Goal: Task Accomplishment & Management: Complete application form

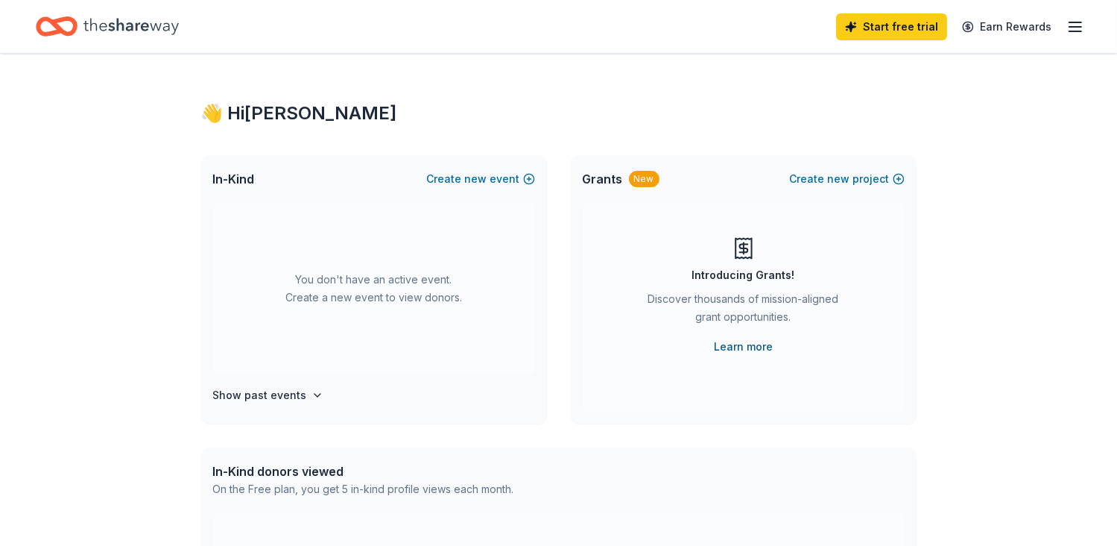
click at [735, 344] on link "Learn more" at bounding box center [743, 347] width 59 height 18
click at [742, 349] on link "Learn more" at bounding box center [743, 347] width 59 height 18
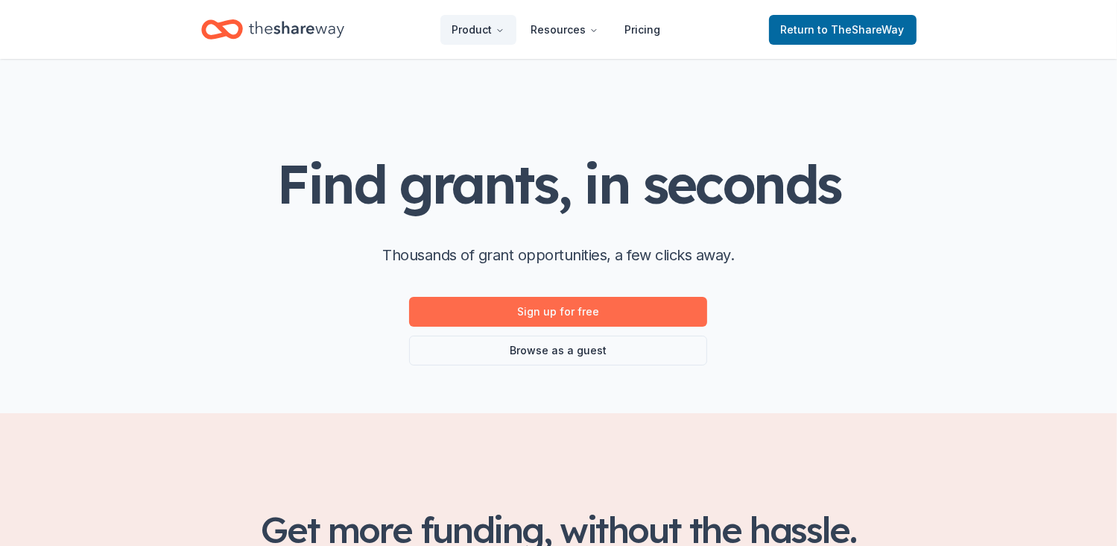
click at [551, 312] on link "Sign up for free" at bounding box center [558, 312] width 298 height 30
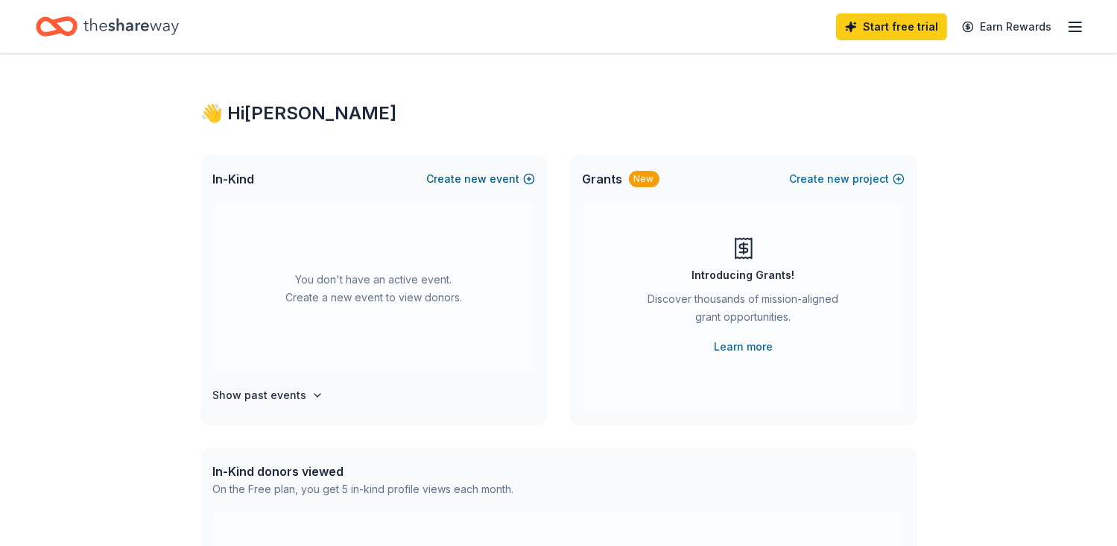
click at [474, 177] on span "new" at bounding box center [476, 179] width 22 height 18
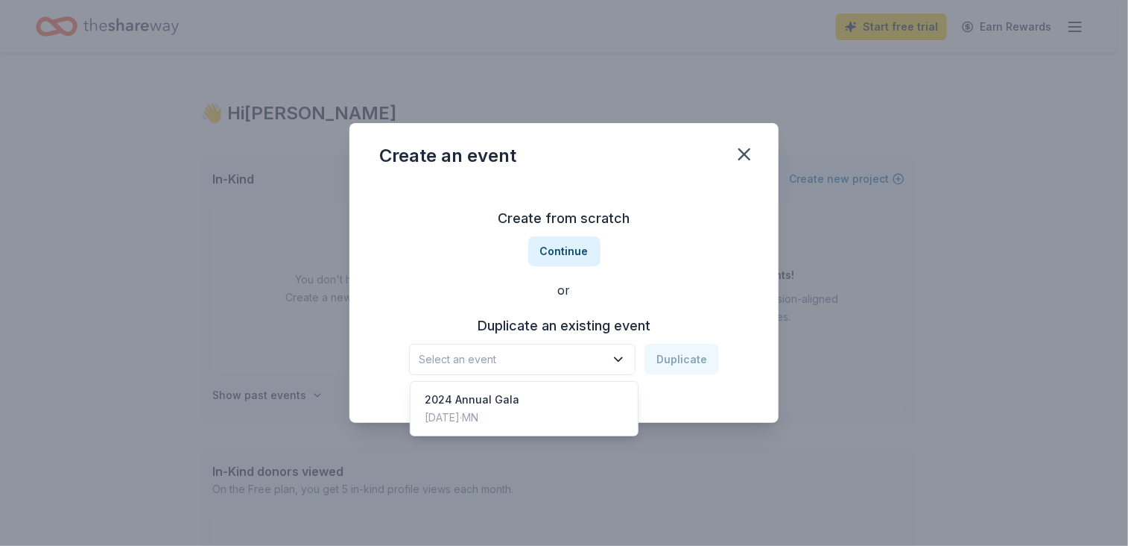
click at [510, 361] on span "Select an event" at bounding box center [512, 359] width 186 height 18
click at [510, 358] on span "Select an event" at bounding box center [512, 359] width 186 height 18
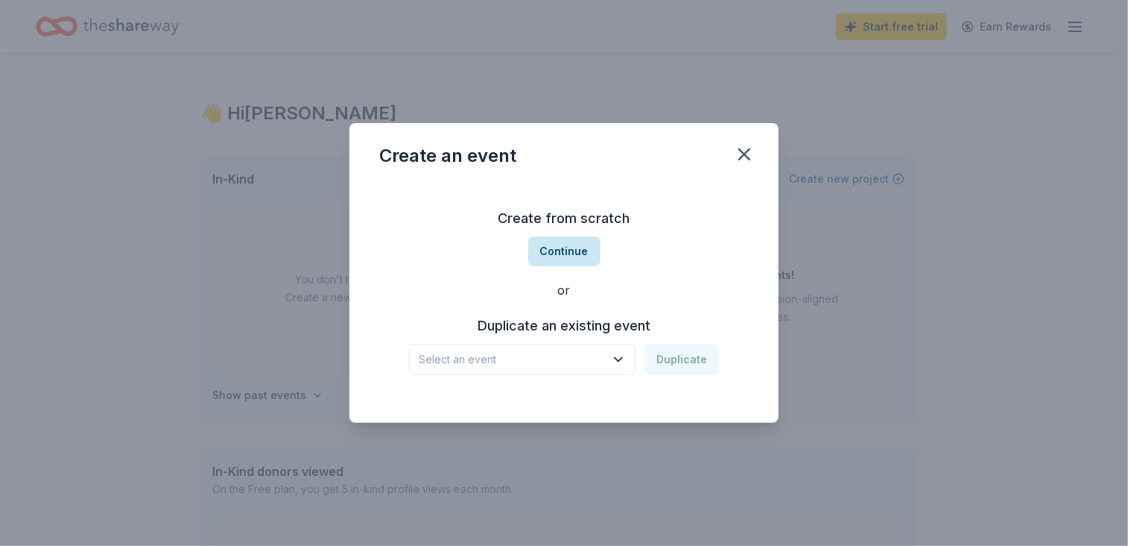
click at [563, 249] on button "Continue" at bounding box center [564, 251] width 72 height 30
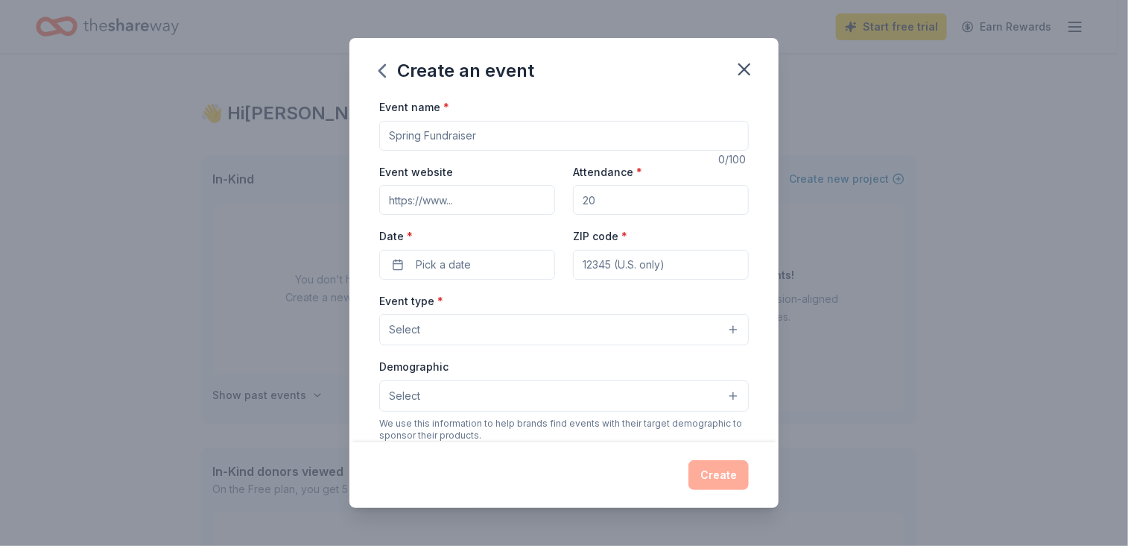
drag, startPoint x: 484, startPoint y: 136, endPoint x: 331, endPoint y: 120, distance: 153.7
click at [331, 120] on div "Create an event Event name * 0 /100 Event website Attendance * Date * Pick a da…" at bounding box center [564, 273] width 1128 height 546
type input "A"
type input "Rooted and Rising: 2025 KOM Annual Gala"
click at [477, 206] on input "Event website" at bounding box center [467, 200] width 176 height 30
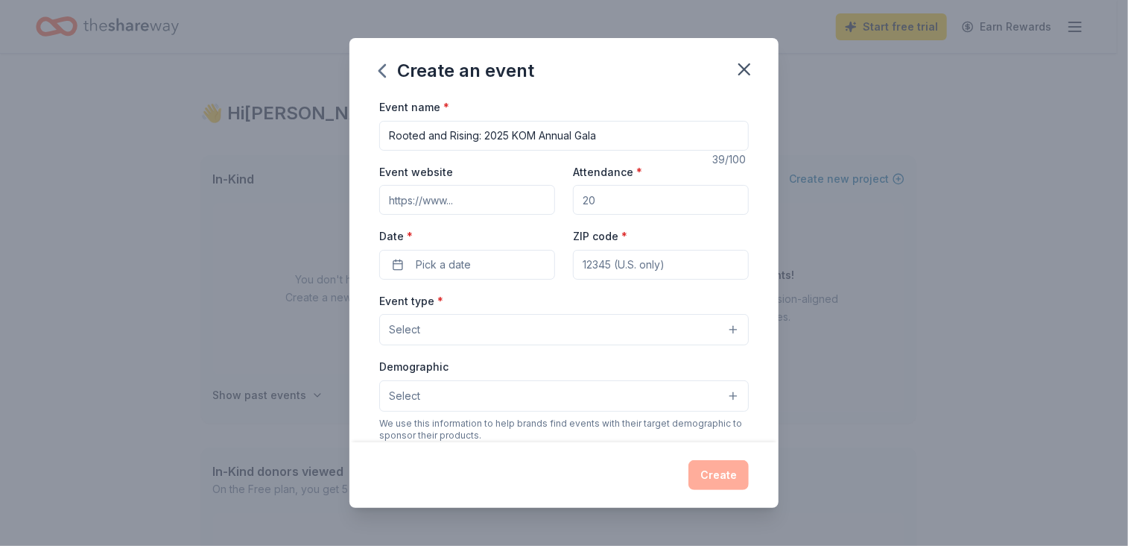
paste input "[URL][DOMAIN_NAME]"
type input "[URL][DOMAIN_NAME]"
click at [611, 206] on input "Attendance *" at bounding box center [661, 200] width 176 height 30
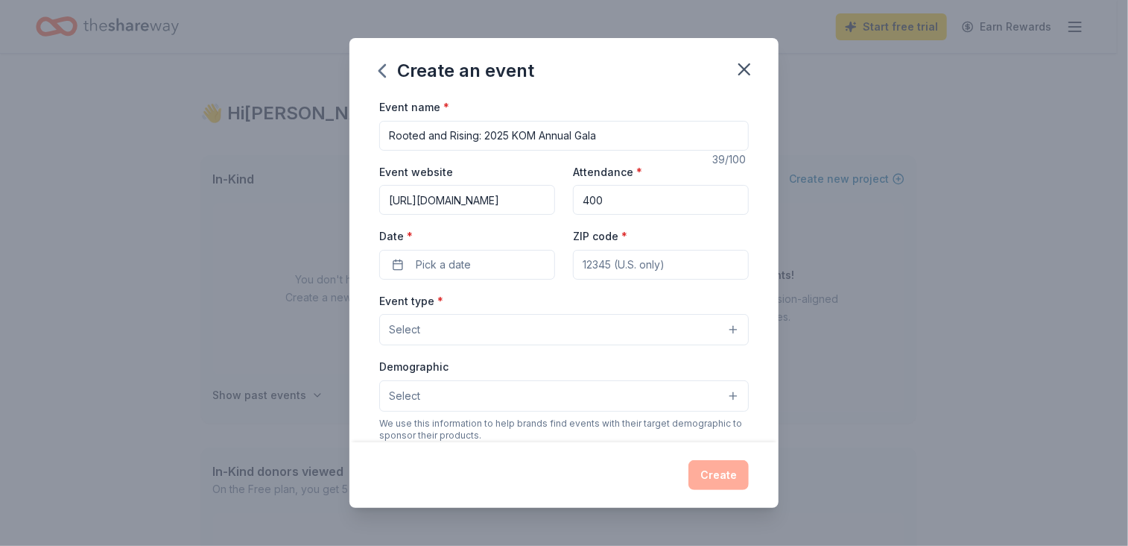
type input "400"
click at [586, 262] on input "ZIP code *" at bounding box center [661, 265] width 176 height 30
type input "55128"
click at [442, 259] on span "Pick a date" at bounding box center [443, 265] width 55 height 18
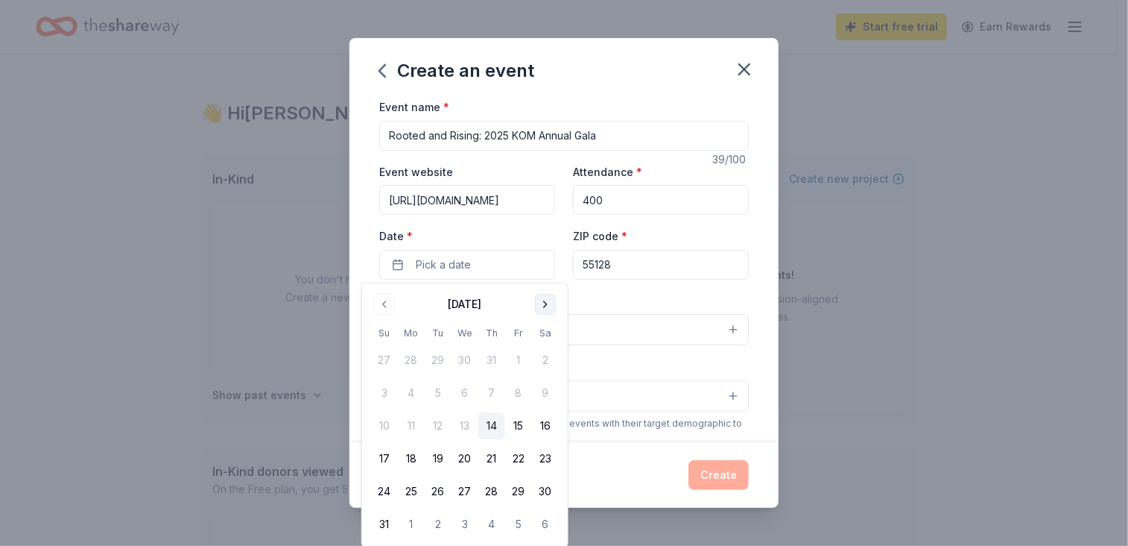
click at [546, 303] on button "Go to next month" at bounding box center [545, 304] width 21 height 21
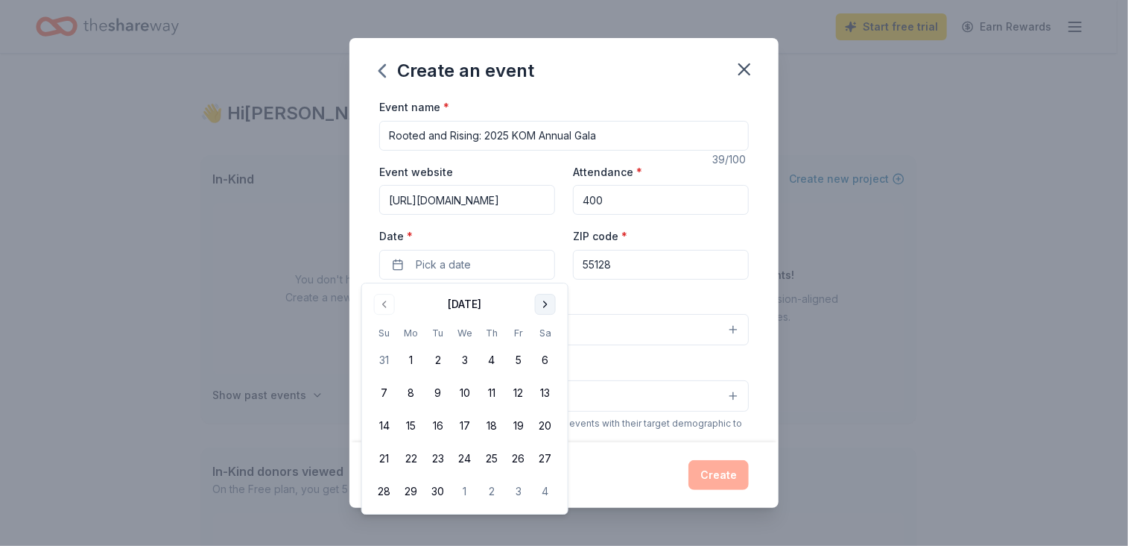
click at [546, 303] on button "Go to next month" at bounding box center [545, 304] width 21 height 21
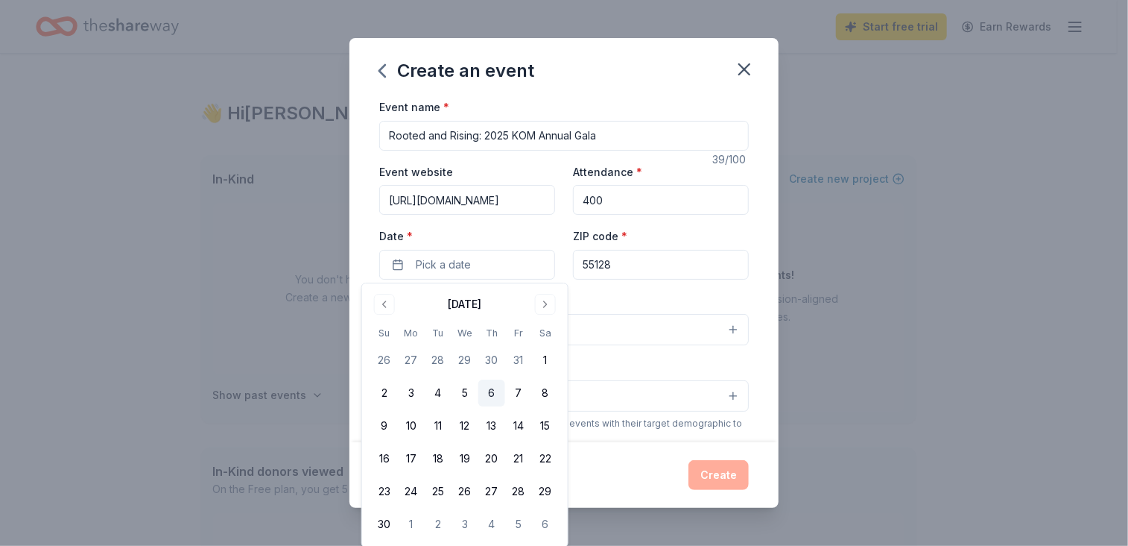
click at [490, 390] on button "6" at bounding box center [491, 392] width 27 height 27
click at [612, 350] on div "Event type * Select Demographic Select We use this information to help brands f…" at bounding box center [564, 448] width 370 height 314
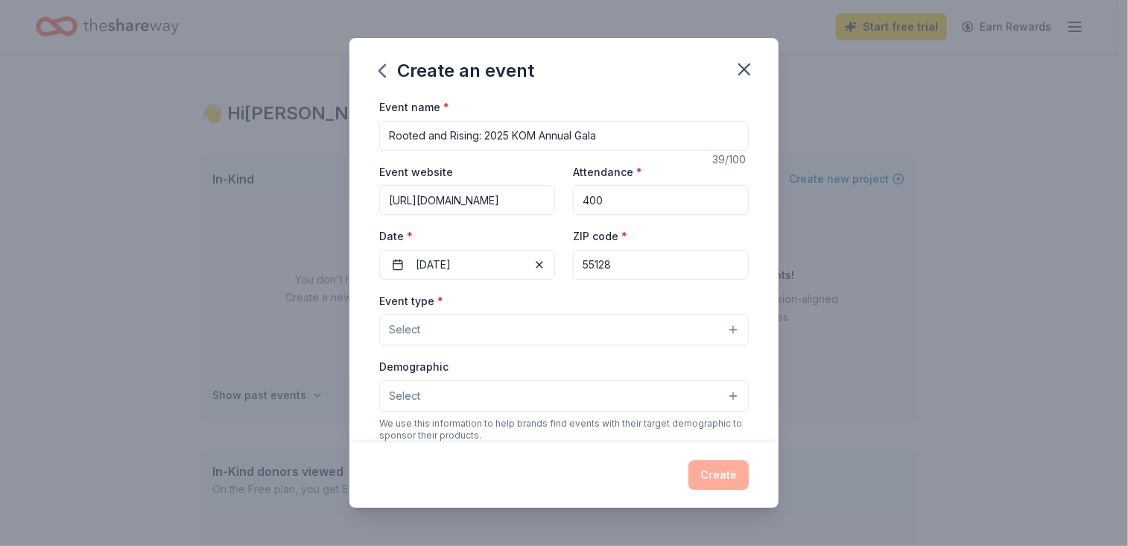
click at [720, 329] on button "Select" at bounding box center [564, 329] width 370 height 31
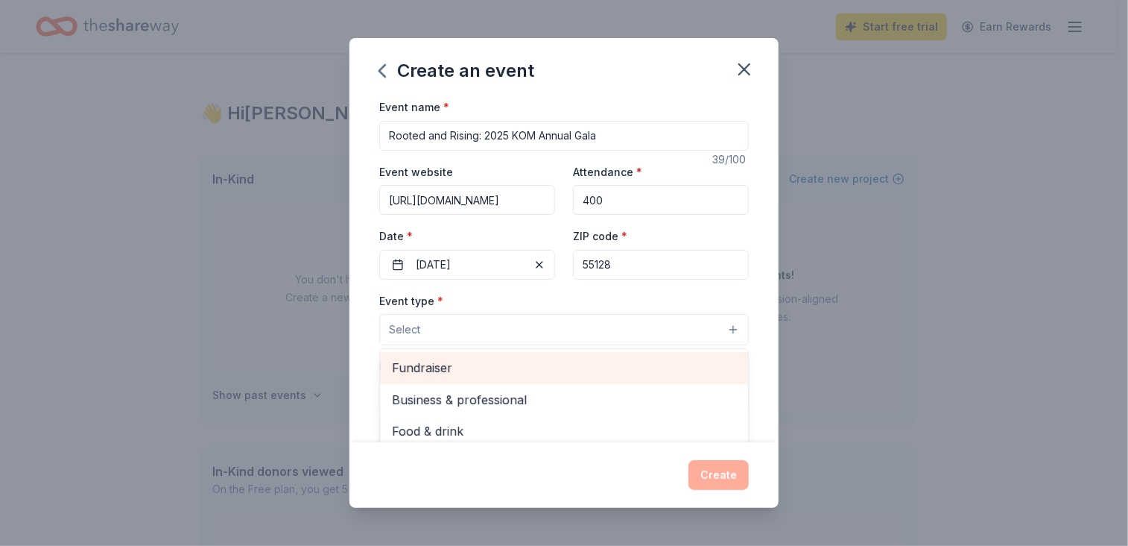
click at [426, 370] on span "Fundraiser" at bounding box center [564, 367] width 344 height 19
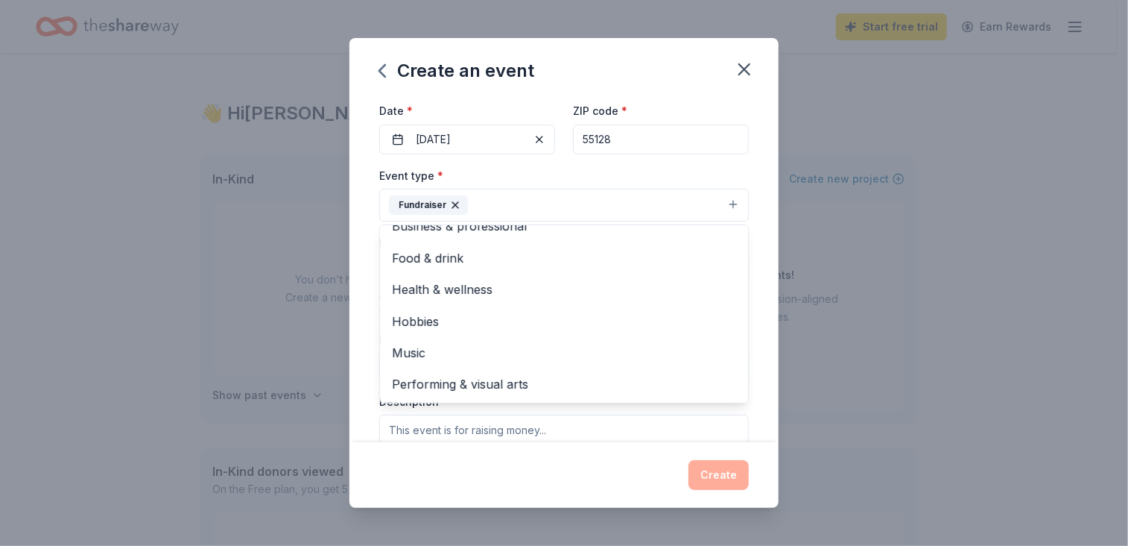
scroll to position [224, 0]
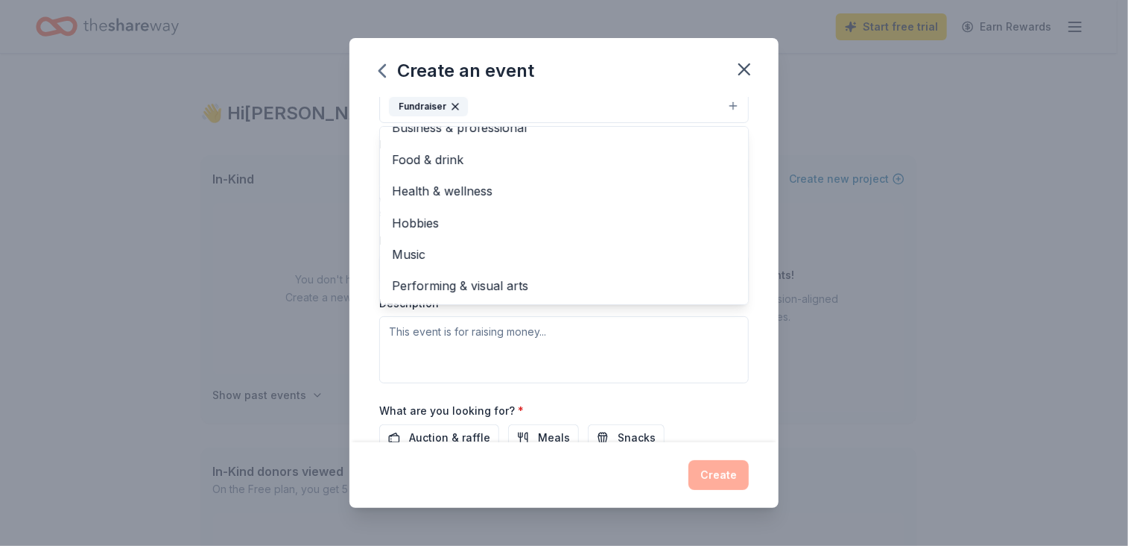
click at [437, 365] on div "Event type * Fundraiser Business & professional Food & drink Health & wellness …" at bounding box center [564, 225] width 370 height 315
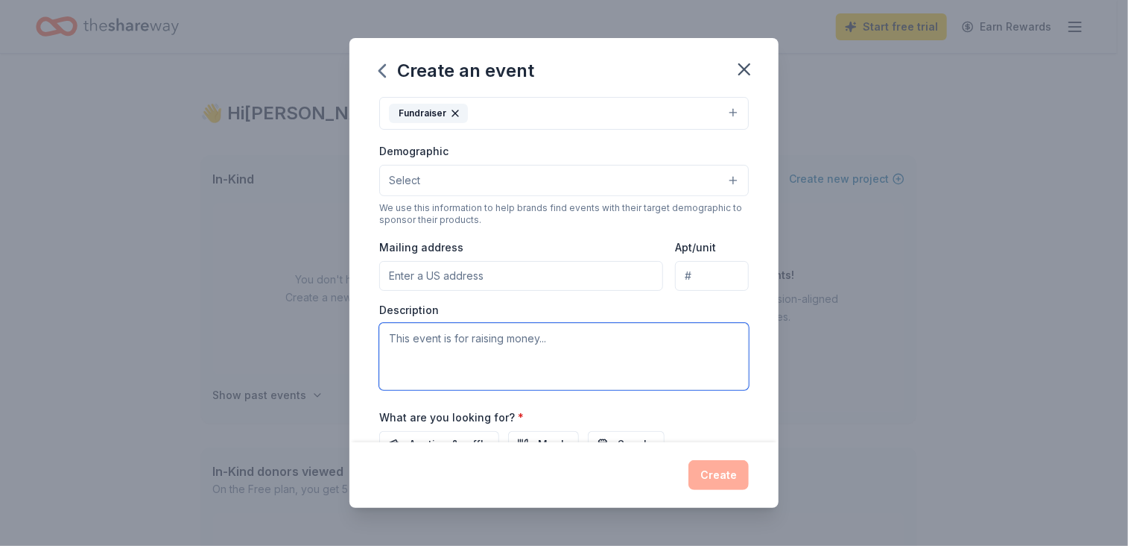
click at [442, 345] on textarea at bounding box center [564, 356] width 370 height 67
click at [504, 277] on input "Mailing address" at bounding box center [521, 276] width 284 height 30
type input "[STREET_ADDRESS]"
type input "Suite 240"
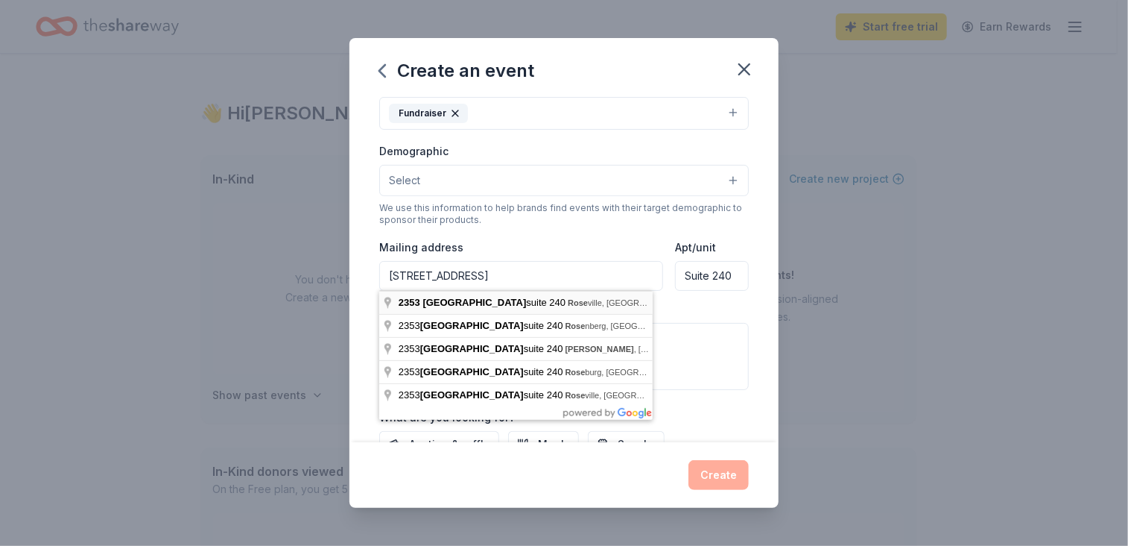
type input "[STREET_ADDRESS]"
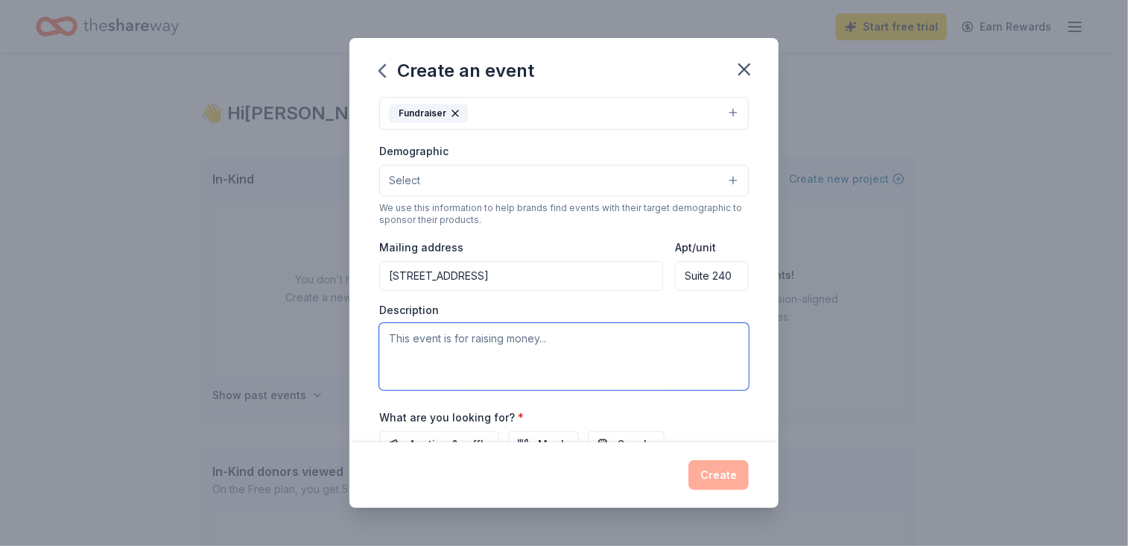
click at [452, 336] on textarea at bounding box center [564, 356] width 370 height 67
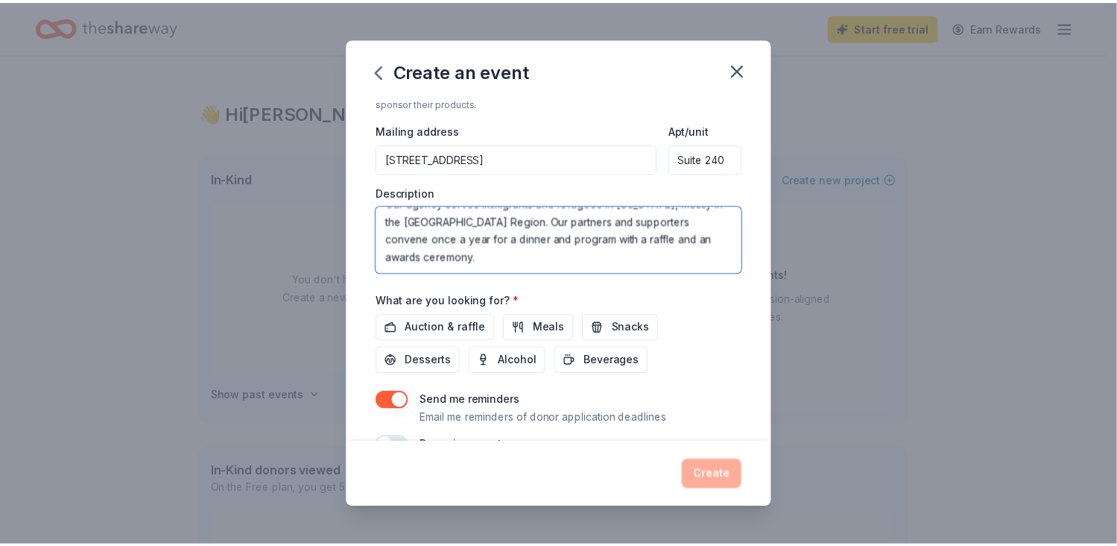
scroll to position [366, 0]
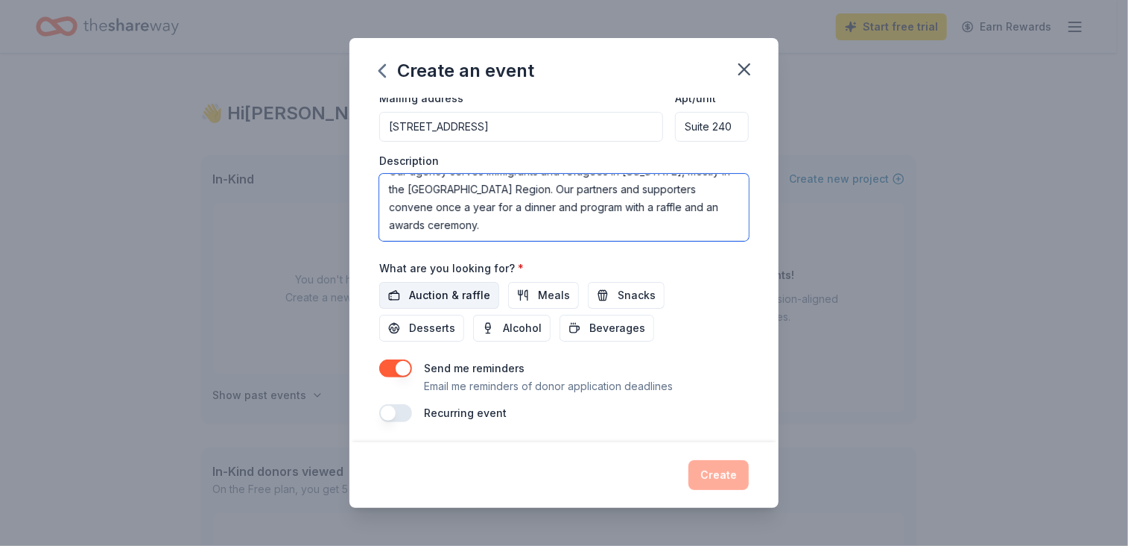
type textarea "Our agency serves immigrants and refugees in [US_STATE], mostly in the [GEOGRAP…"
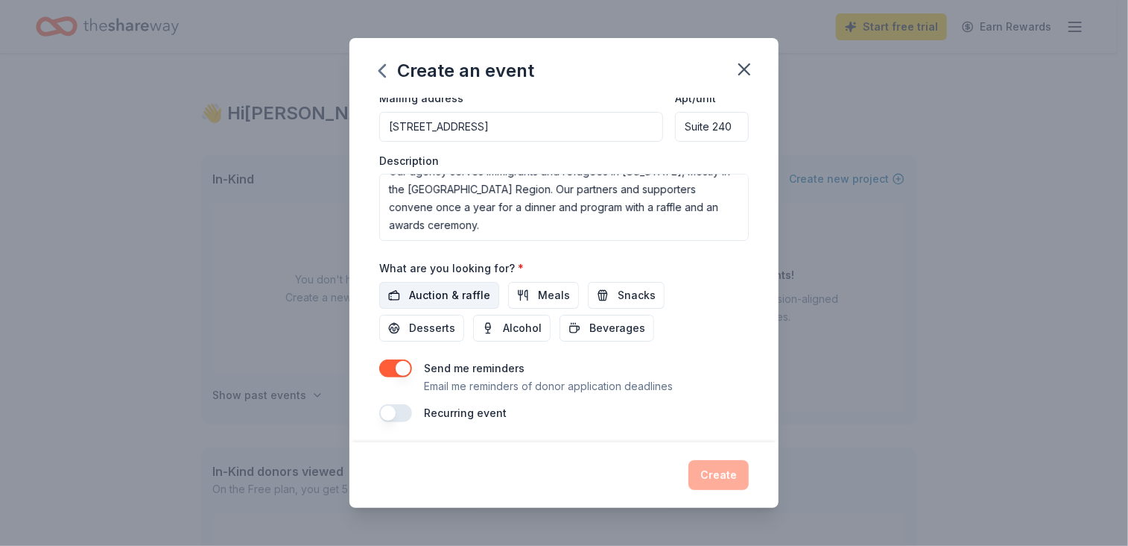
click at [436, 290] on span "Auction & raffle" at bounding box center [449, 295] width 81 height 18
click at [713, 469] on button "Create" at bounding box center [719, 475] width 60 height 30
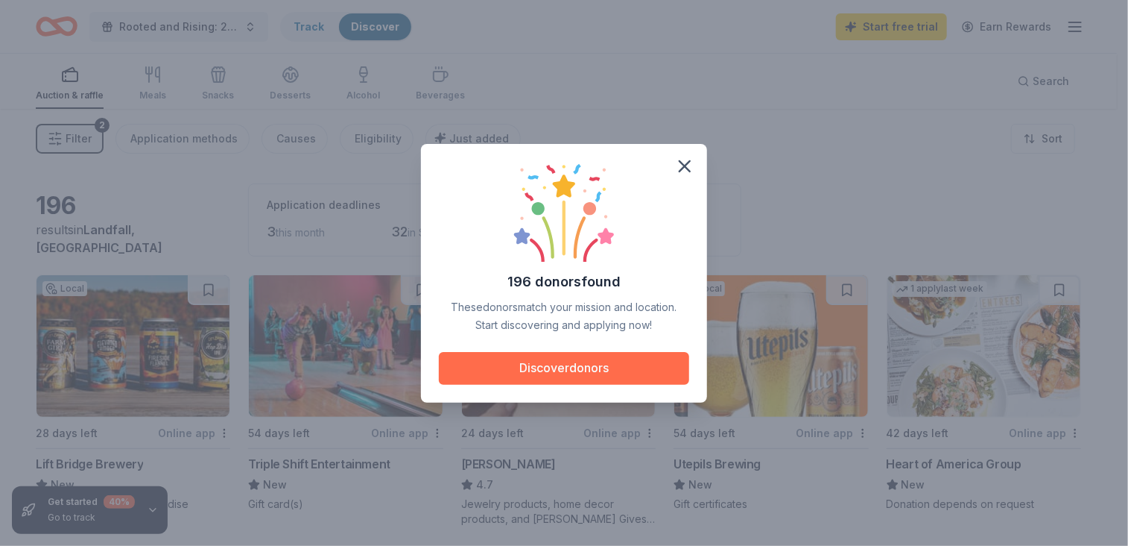
click at [578, 369] on button "Discover donors" at bounding box center [564, 368] width 250 height 33
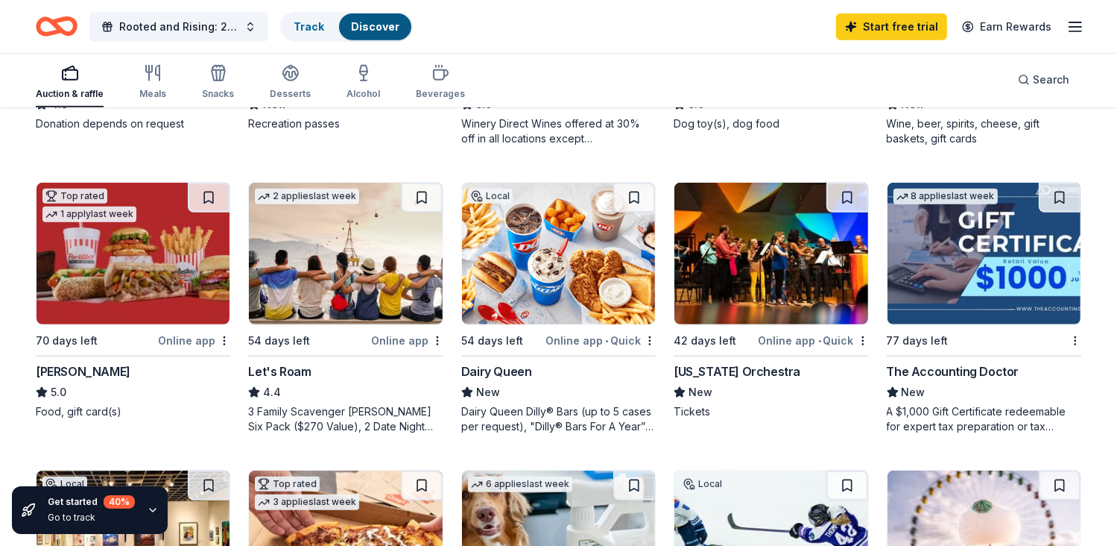
scroll to position [671, 0]
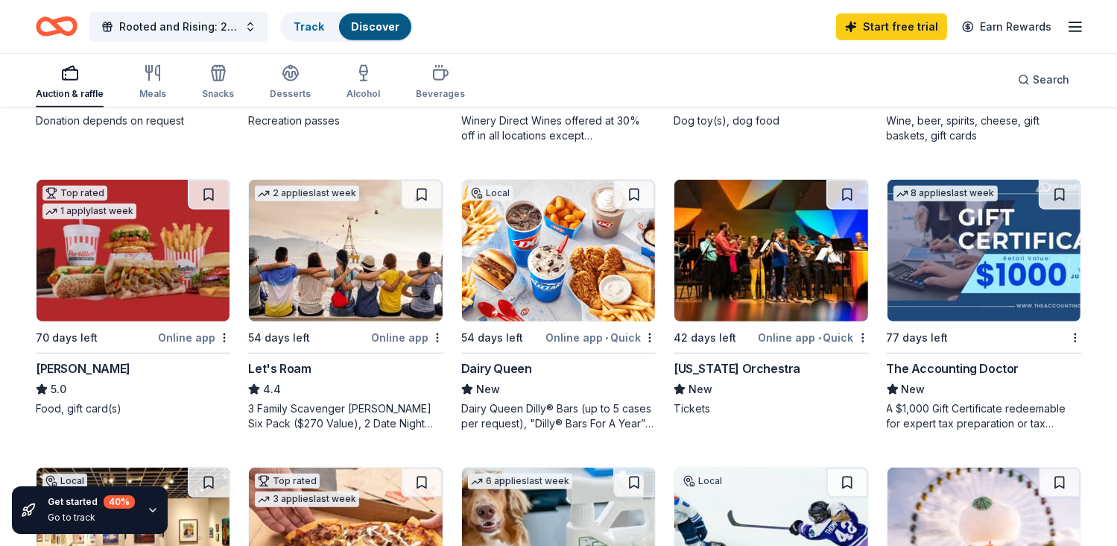
click at [695, 338] on div "42 days left" at bounding box center [705, 338] width 63 height 18
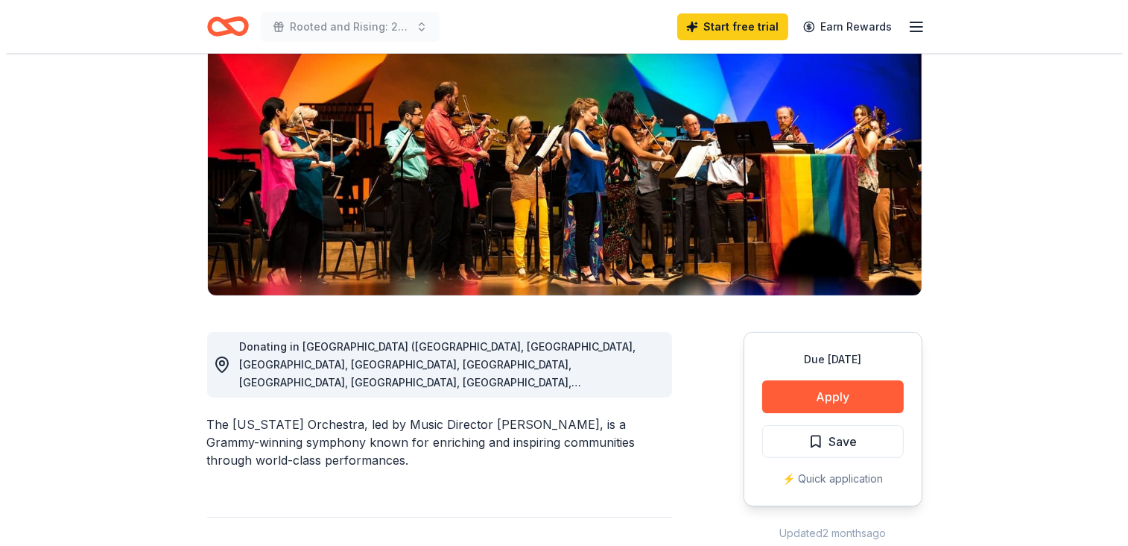
scroll to position [224, 0]
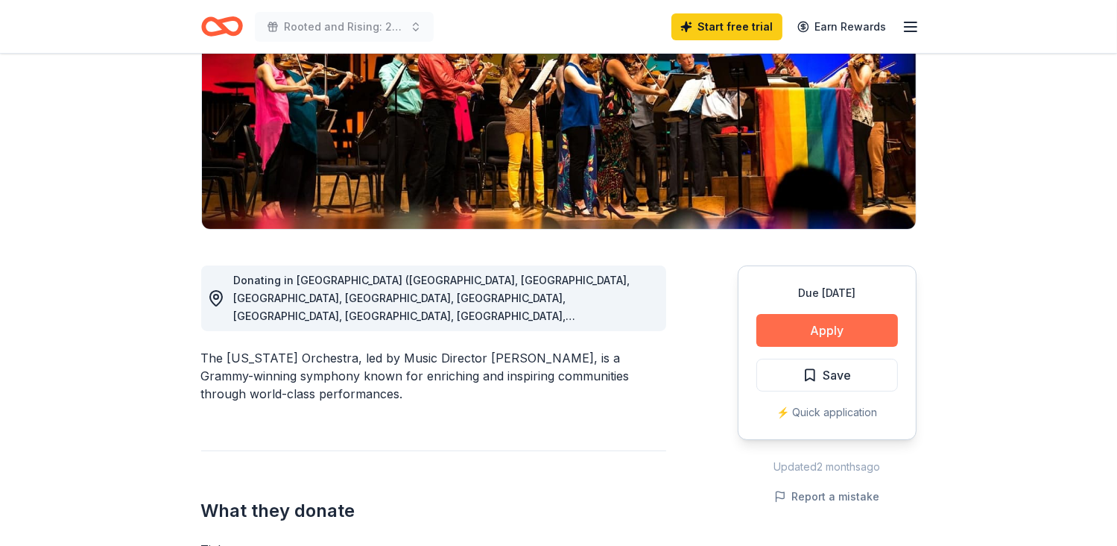
click at [829, 324] on button "Apply" at bounding box center [827, 330] width 142 height 33
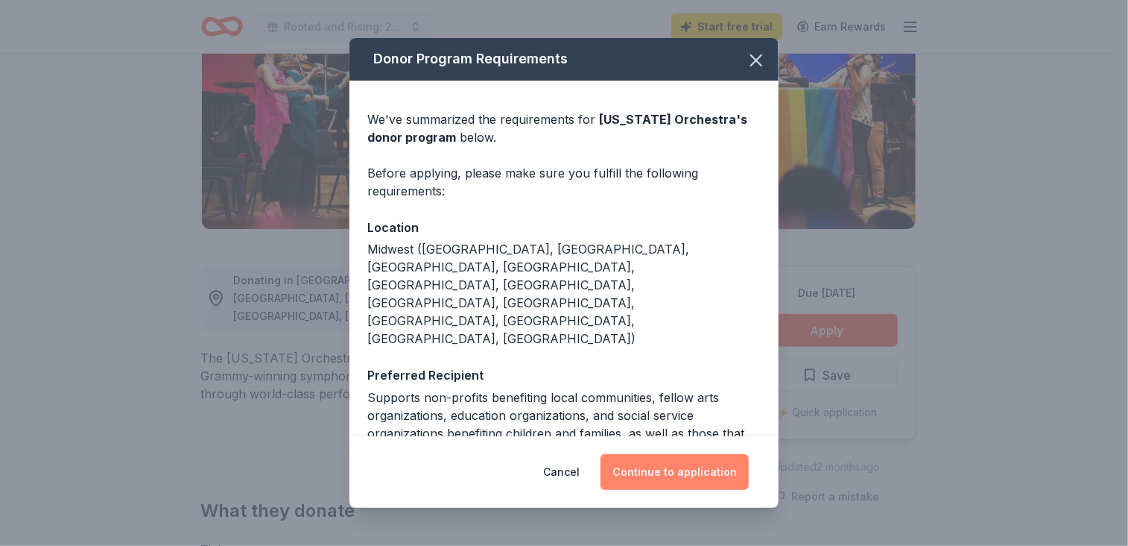
click at [681, 470] on button "Continue to application" at bounding box center [675, 472] width 148 height 36
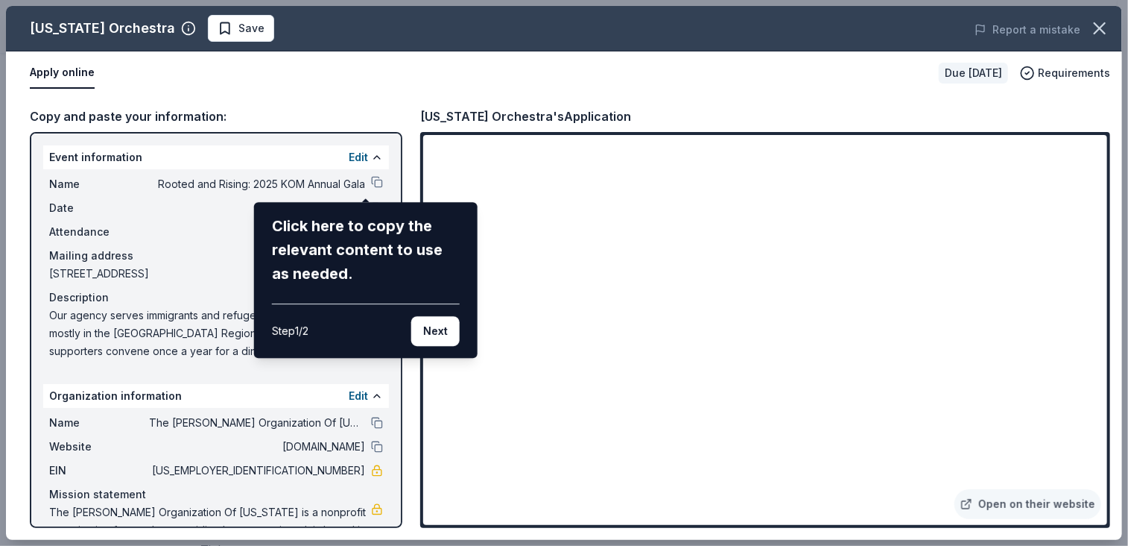
click at [1010, 497] on div "Minnesota Orchestra Save Report a mistake Apply online Due in 42 days Requireme…" at bounding box center [564, 273] width 1116 height 534
click at [1020, 505] on div "Minnesota Orchestra Save Report a mistake Apply online Due in 42 days Requireme…" at bounding box center [564, 273] width 1116 height 534
click at [438, 332] on button "Next" at bounding box center [435, 331] width 48 height 30
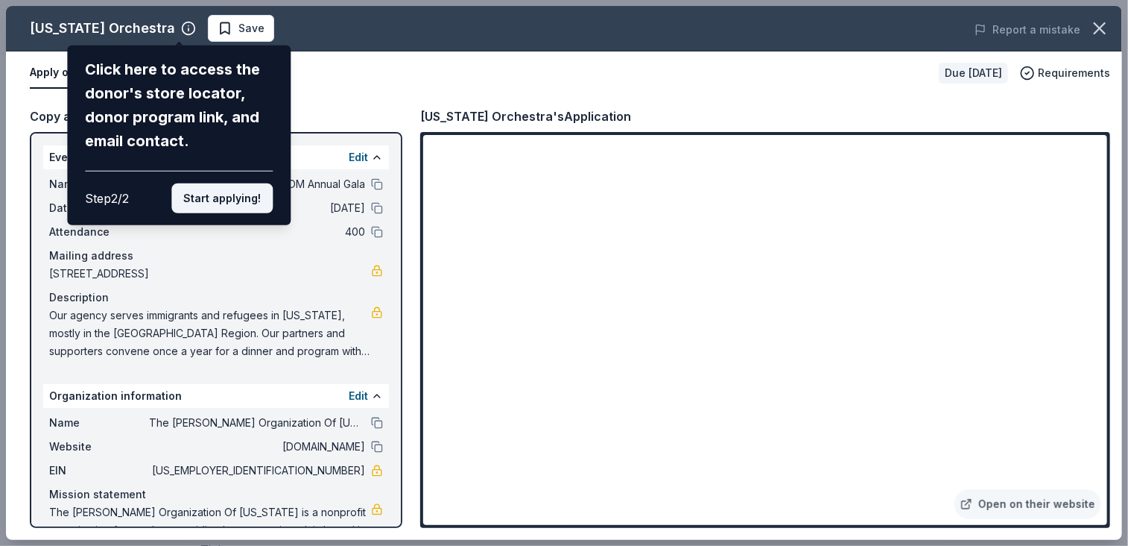
click at [235, 199] on button "Start applying!" at bounding box center [221, 198] width 101 height 30
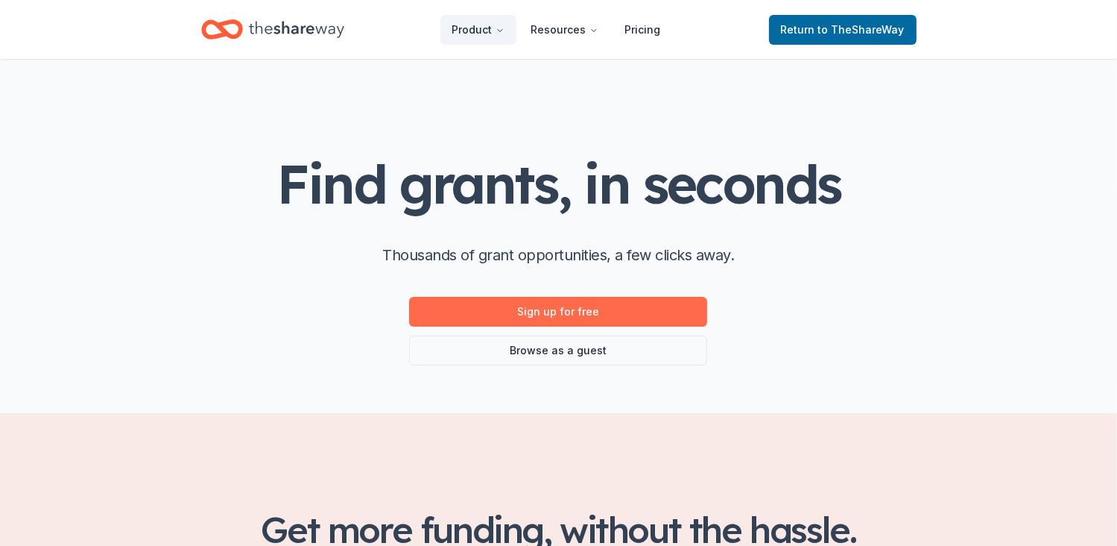
click at [571, 309] on link "Sign up for free" at bounding box center [558, 312] width 298 height 30
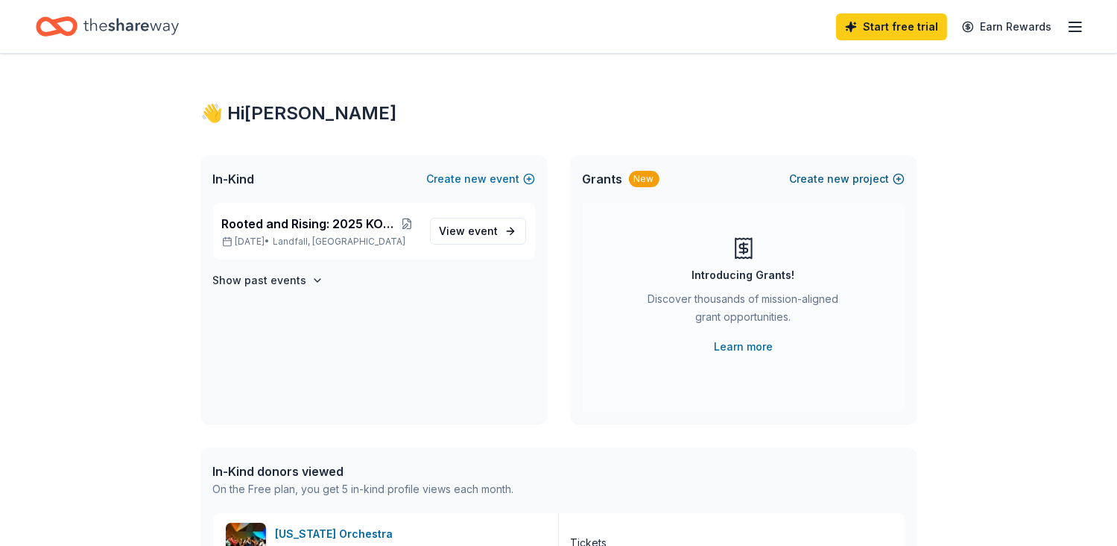
click at [856, 181] on button "Create new project" at bounding box center [847, 179] width 115 height 18
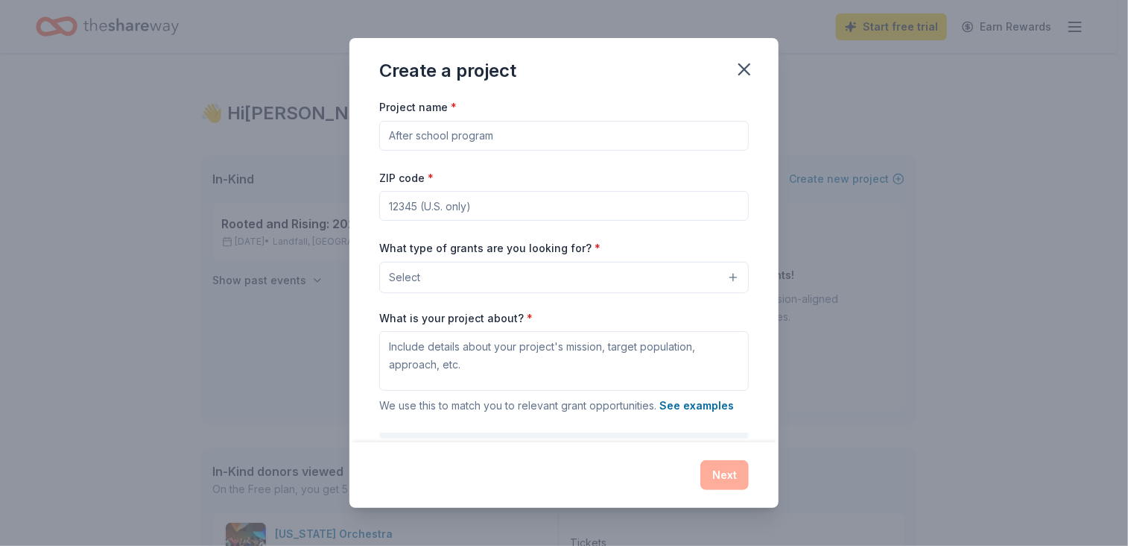
click at [449, 207] on input "ZIP code *" at bounding box center [564, 206] width 370 height 30
type input "55104"
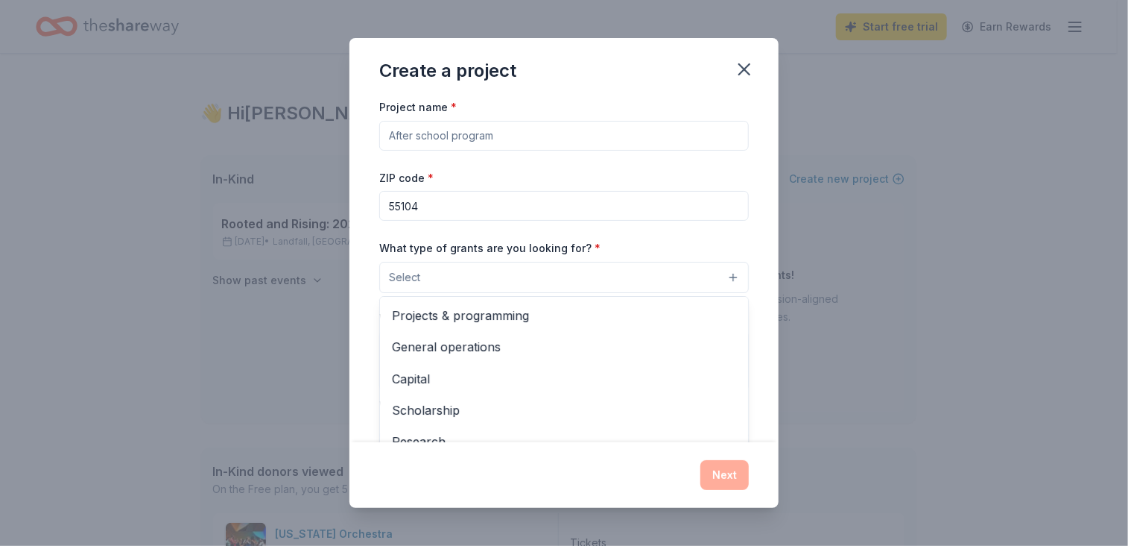
click at [720, 277] on button "Select" at bounding box center [564, 277] width 370 height 31
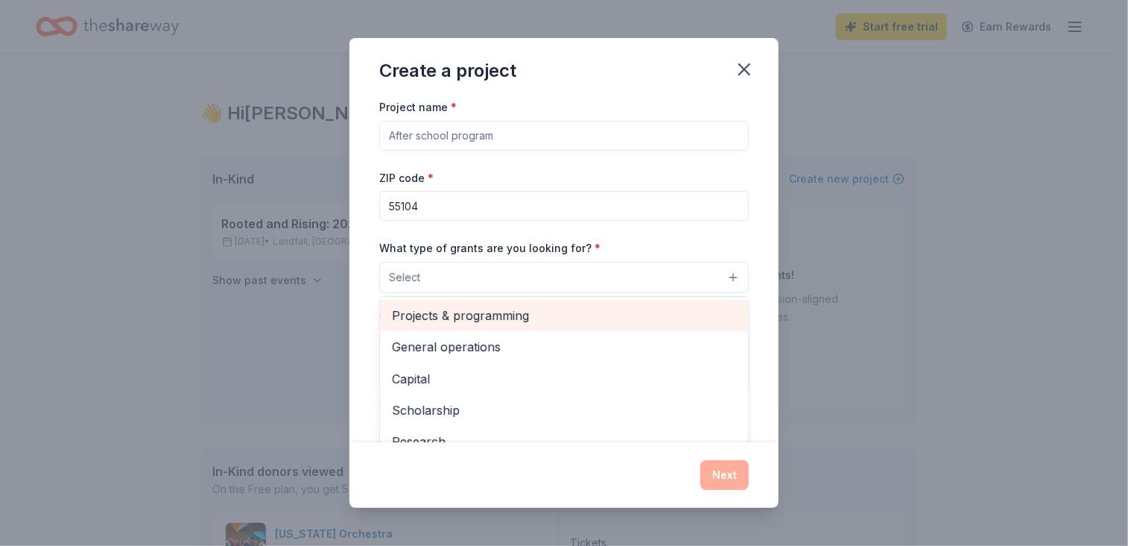
click at [514, 317] on span "Projects & programming" at bounding box center [564, 315] width 344 height 19
click at [502, 324] on span "General operations" at bounding box center [564, 316] width 344 height 19
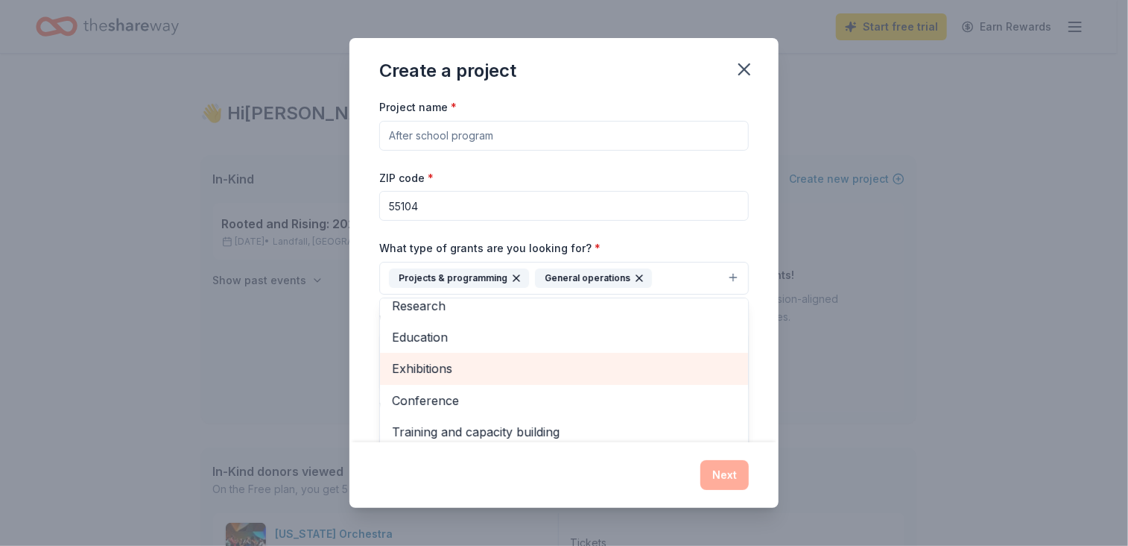
scroll to position [113, 0]
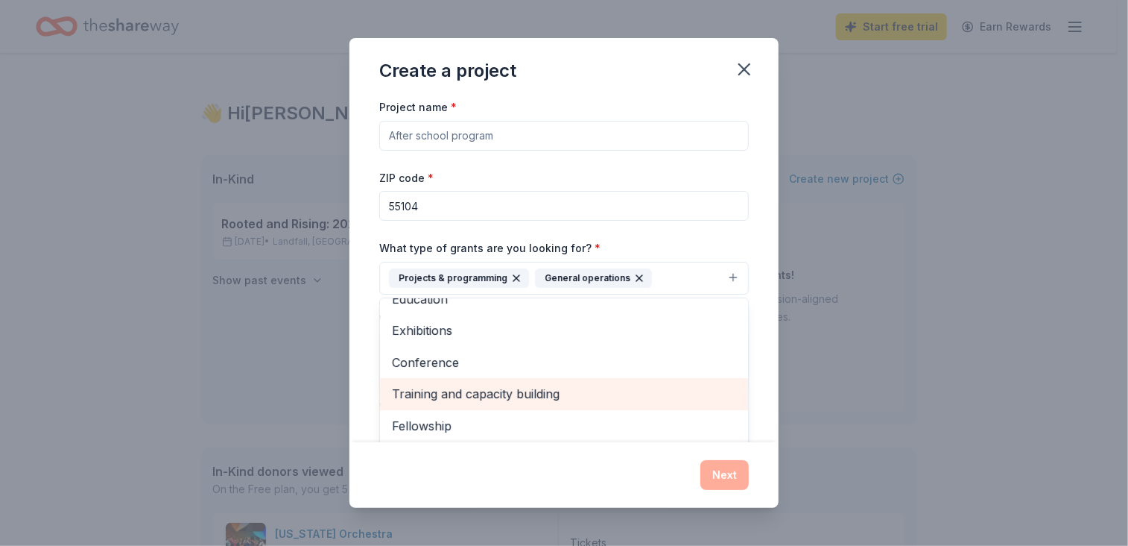
click at [546, 396] on span "Training and capacity building" at bounding box center [564, 393] width 344 height 19
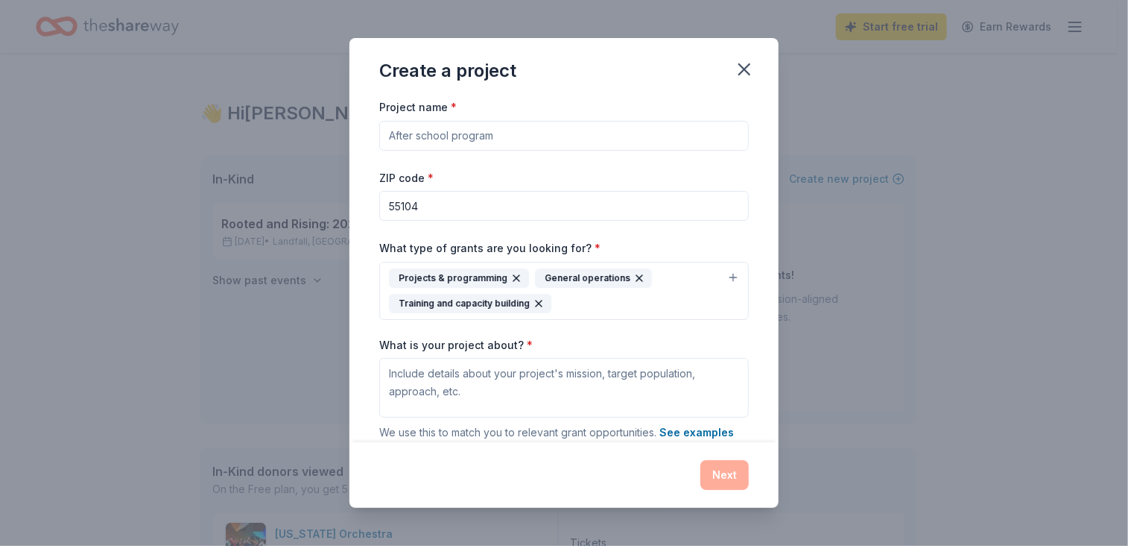
click at [536, 300] on icon "button" at bounding box center [539, 303] width 12 height 12
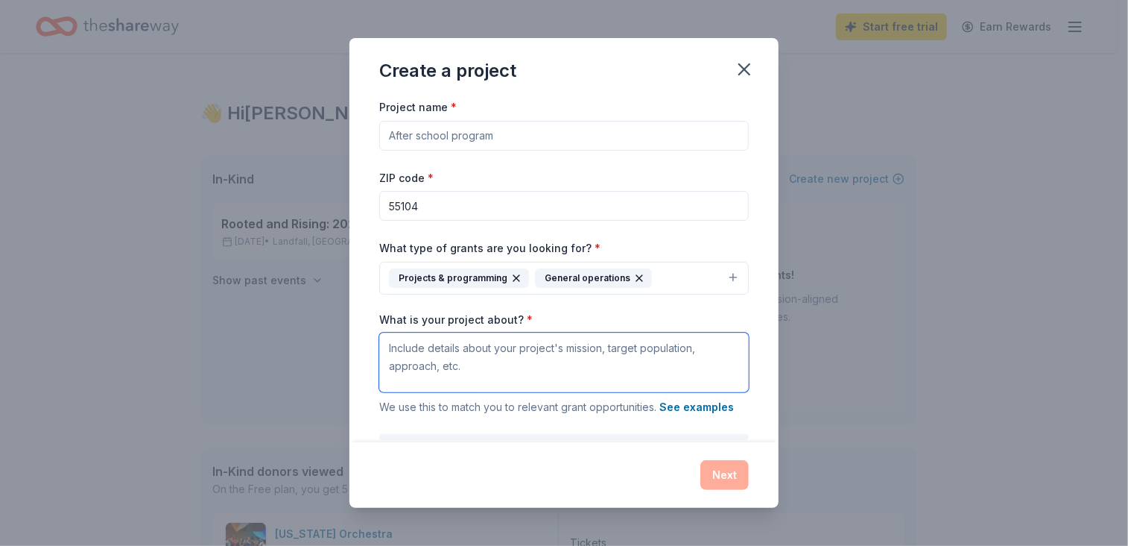
click at [498, 352] on textarea "What is your project about? *" at bounding box center [564, 362] width 370 height 60
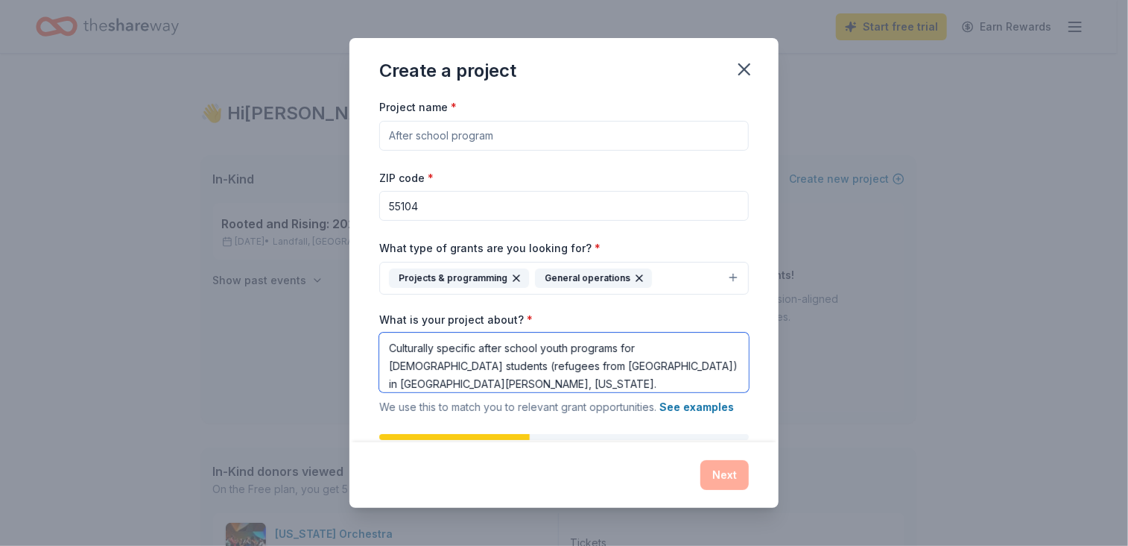
scroll to position [89, 0]
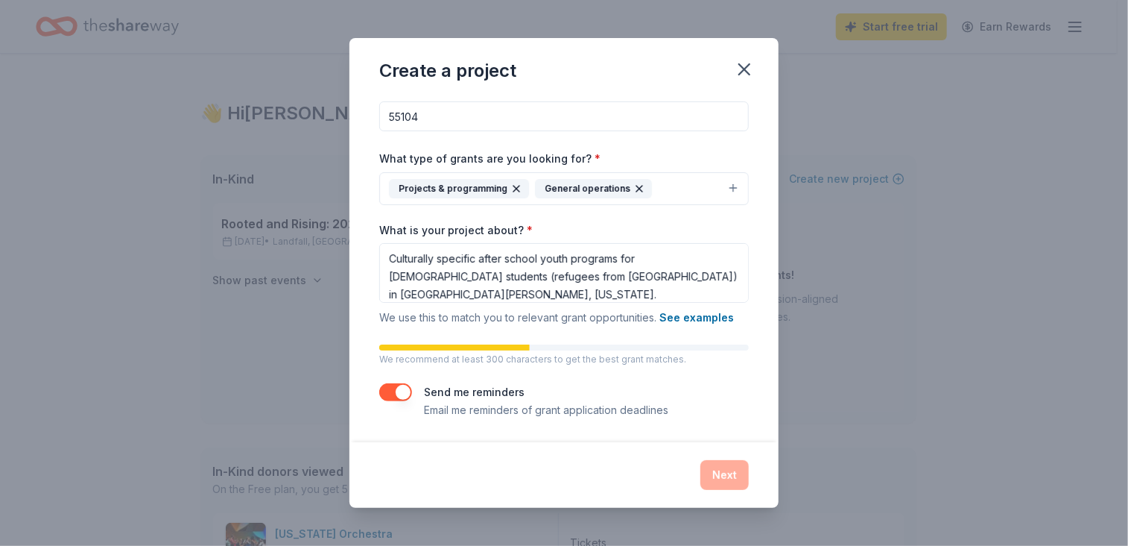
click at [638, 397] on div "Send me reminders Email me reminders of grant application deadlines" at bounding box center [546, 401] width 244 height 36
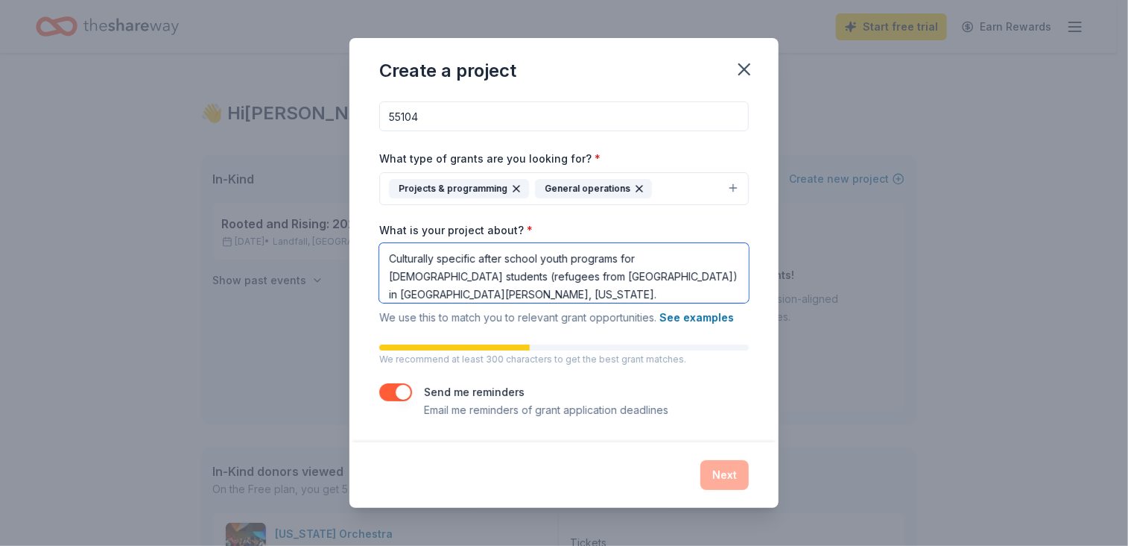
click at [695, 271] on textarea "Culturally specific after school youth programs for Karen students (refugees fr…" at bounding box center [564, 273] width 370 height 60
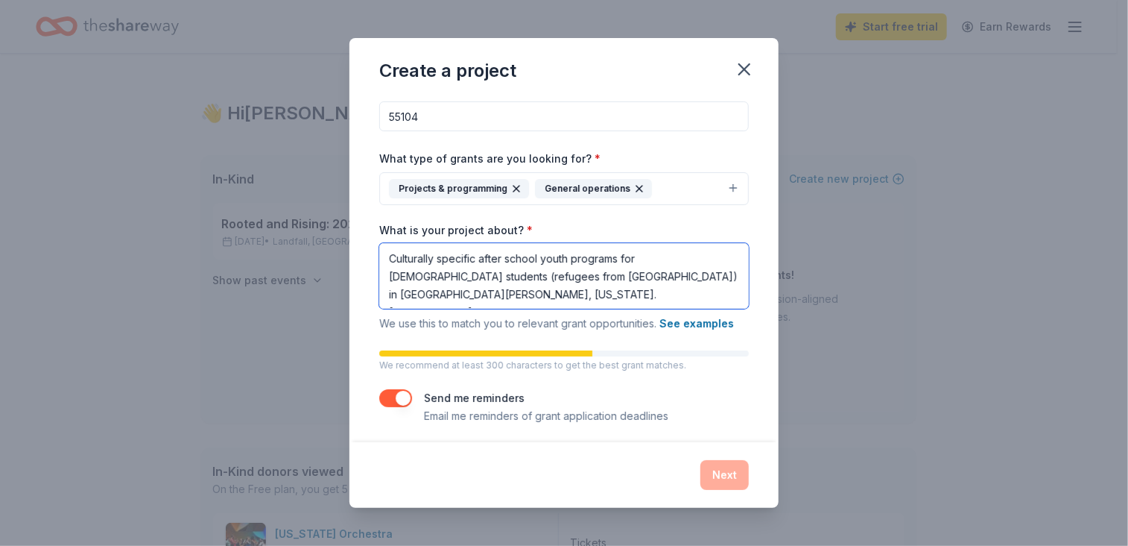
scroll to position [1, 0]
type textarea "Culturally specific after school youth programs for Karen students (refugees fr…"
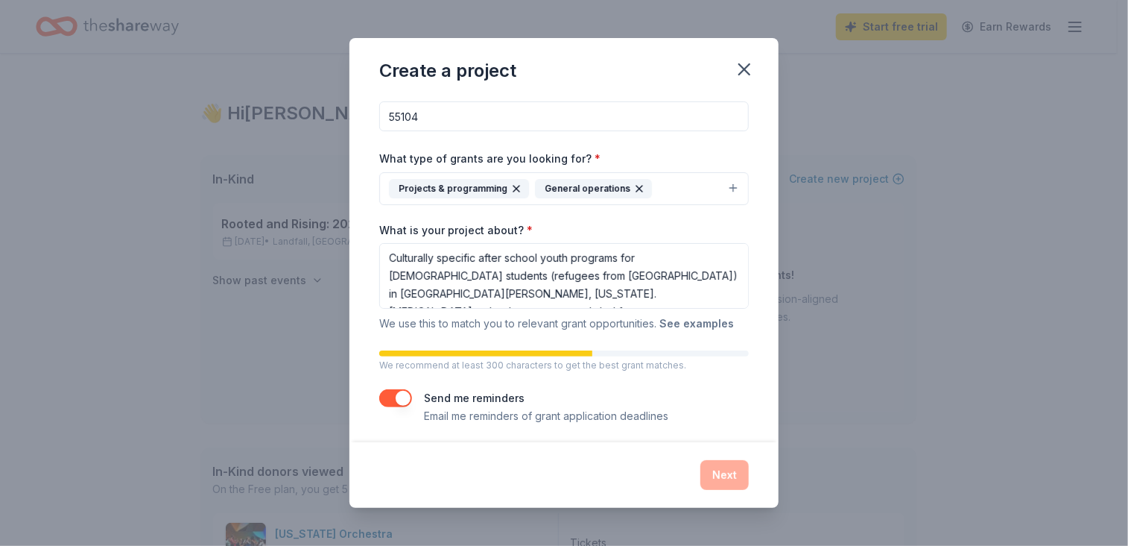
click at [707, 324] on button "See examples" at bounding box center [697, 324] width 75 height 18
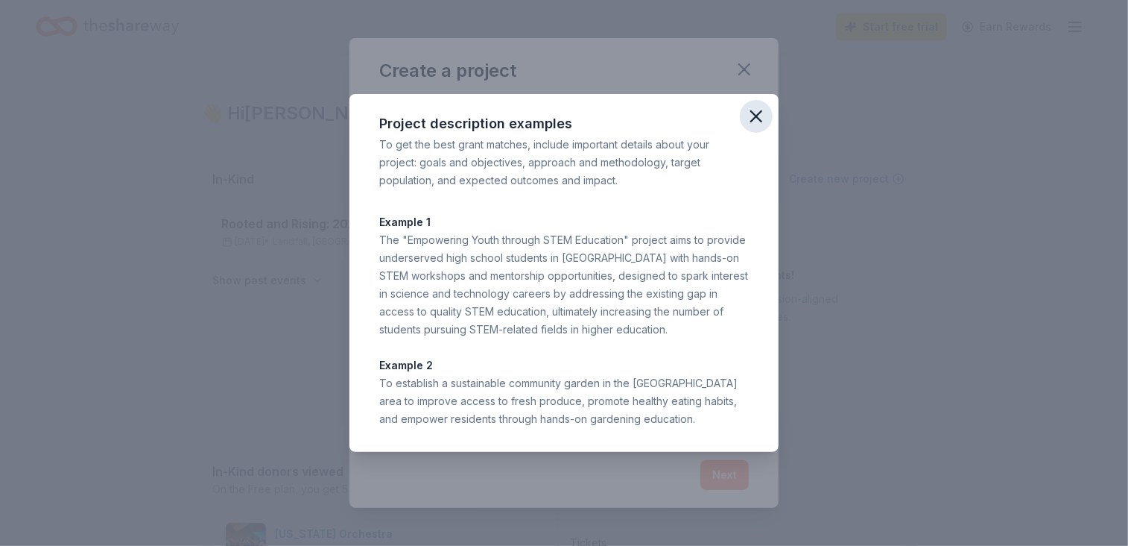
click at [755, 113] on icon "button" at bounding box center [756, 116] width 21 height 21
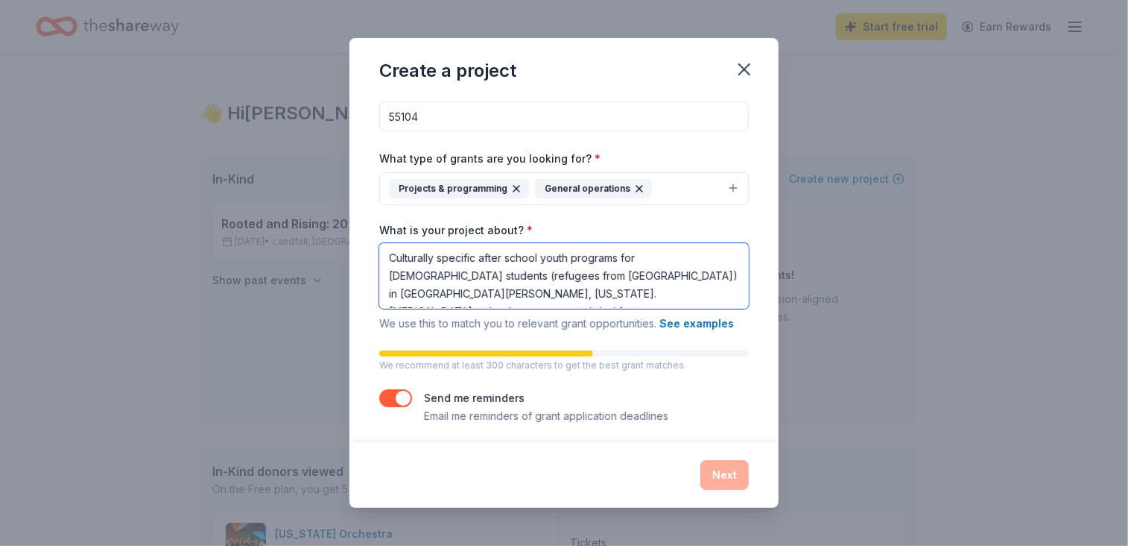
drag, startPoint x: 387, startPoint y: 251, endPoint x: 621, endPoint y: 297, distance: 238.4
click at [621, 297] on textarea "Culturally specific after school youth programs for Karen students (refugees fr…" at bounding box center [564, 276] width 370 height 66
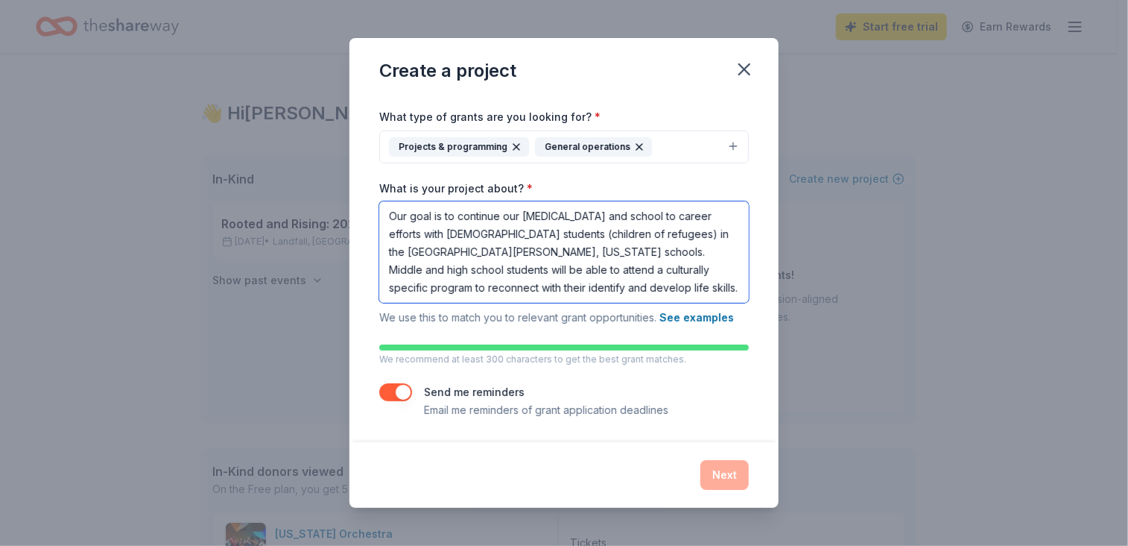
scroll to position [0, 0]
drag, startPoint x: 593, startPoint y: 285, endPoint x: 391, endPoint y: 210, distance: 214.9
click at [391, 210] on textarea "Our goal is to continue our harm reduction and school to career efforts with Ka…" at bounding box center [564, 251] width 370 height 101
drag, startPoint x: 525, startPoint y: 248, endPoint x: 484, endPoint y: 244, distance: 40.5
click at [484, 244] on textarea "Our goal is to continue our harm reduction and school to career efforts with Ka…" at bounding box center [564, 251] width 370 height 101
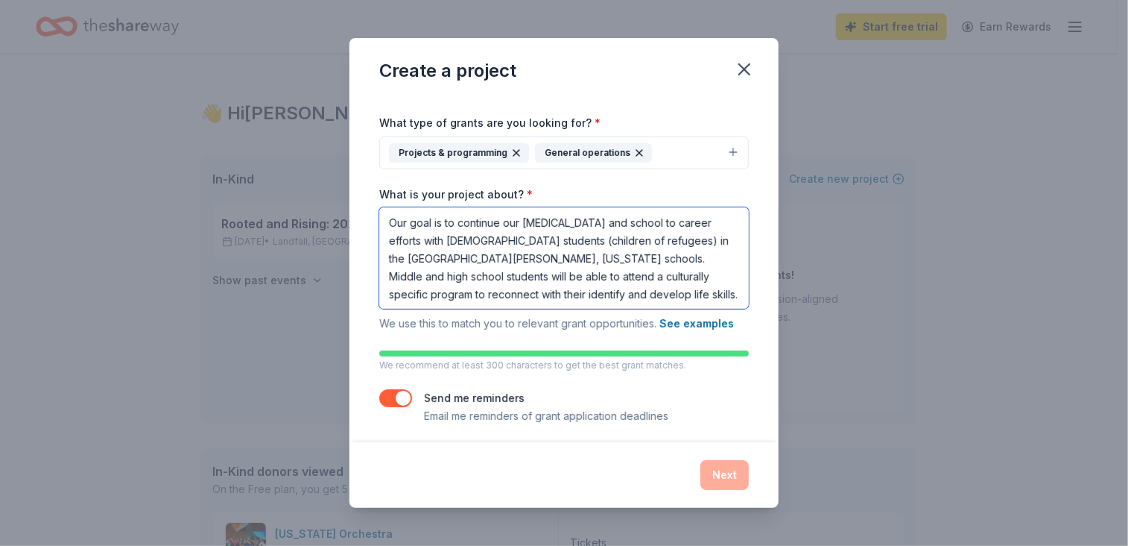
scroll to position [131, 0]
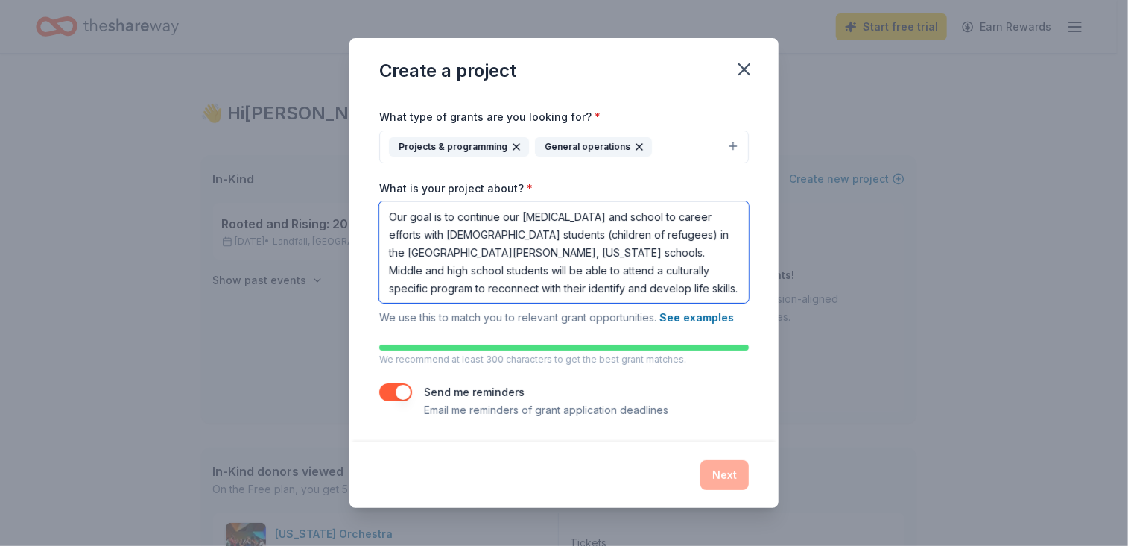
type textarea "Our goal is to continue our harm reduction and school to career efforts with Ka…"
click at [727, 344] on div at bounding box center [564, 347] width 370 height 6
click at [401, 387] on button "button" at bounding box center [395, 392] width 33 height 18
click at [383, 389] on button "button" at bounding box center [395, 392] width 33 height 18
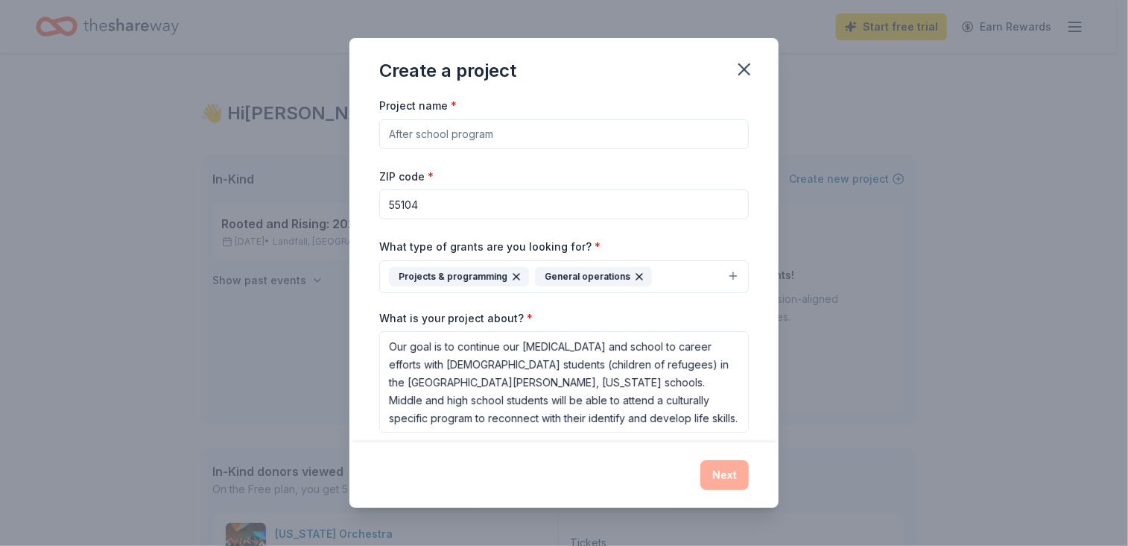
scroll to position [0, 0]
click at [443, 134] on input "Project name *" at bounding box center [564, 136] width 370 height 30
type input "K'Ynaw Ni Club"
